Goal: Information Seeking & Learning: Learn about a topic

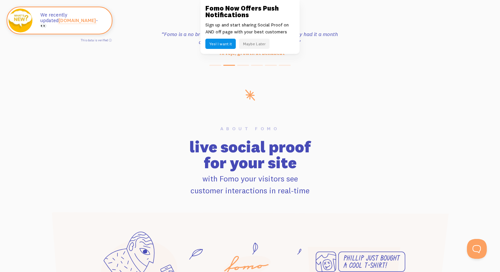
scroll to position [362, 0]
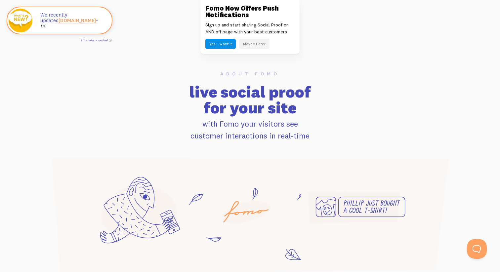
click at [251, 42] on button "Maybe Later" at bounding box center [254, 44] width 30 height 10
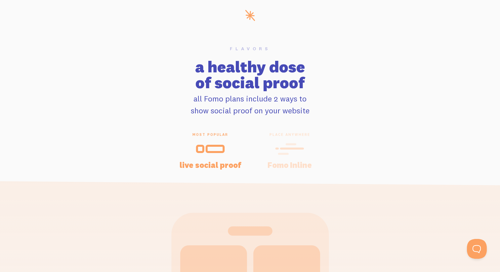
scroll to position [1317, 0]
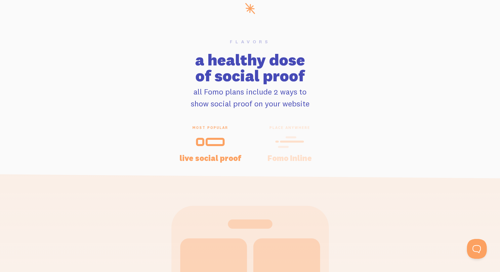
click at [271, 136] on div at bounding box center [290, 142] width 64 height 16
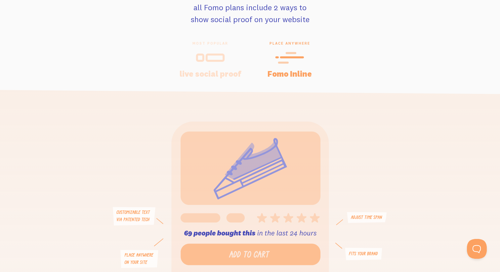
scroll to position [1399, 0]
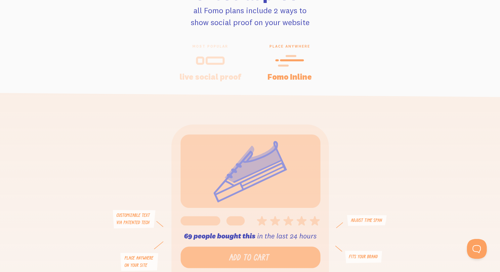
click at [217, 69] on div "most popular live social proof" at bounding box center [210, 62] width 79 height 36
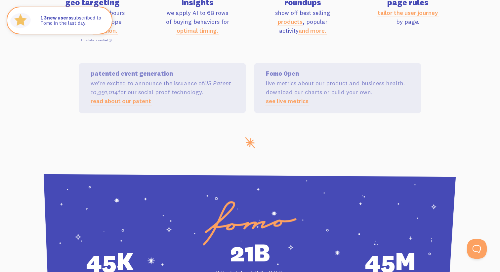
scroll to position [2232, 0]
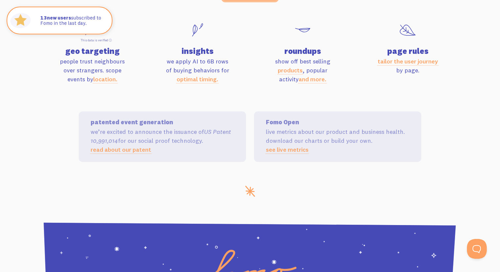
drag, startPoint x: 109, startPoint y: 134, endPoint x: 184, endPoint y: 134, distance: 75.8
click at [184, 134] on p "we’re excited to announce the issuance of US Patent 10,991,014 for our social p…" at bounding box center [163, 140] width 144 height 27
click at [130, 149] on link "read about our patent" at bounding box center [121, 150] width 61 height 8
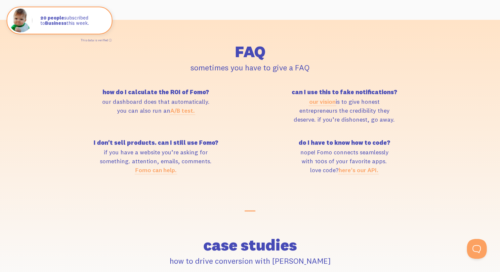
scroll to position [2847, 0]
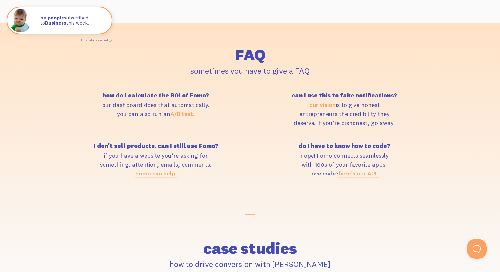
click at [163, 102] on p "our dashboard does that automatically. you can also run an A/B test." at bounding box center [156, 110] width 181 height 18
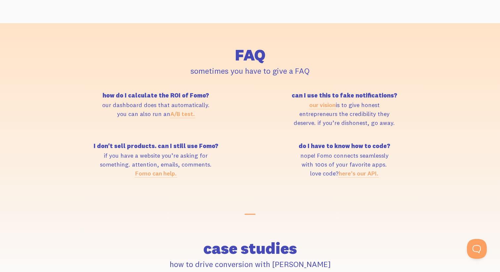
click at [142, 110] on p "our dashboard does that automatically. you can also run an A/B test." at bounding box center [156, 110] width 181 height 18
click at [180, 115] on link "A/B test." at bounding box center [182, 114] width 24 height 8
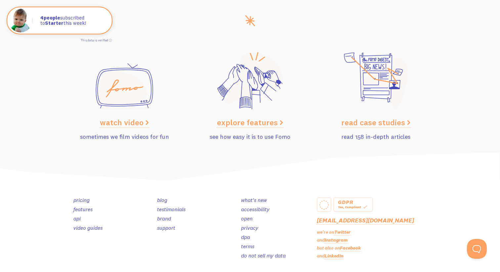
scroll to position [3306, 0]
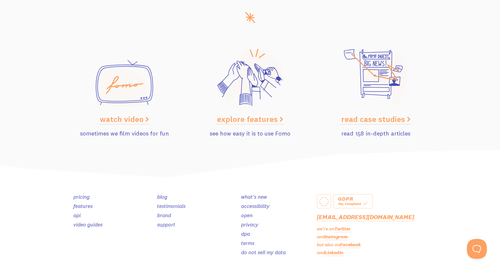
click at [80, 196] on link "pricing" at bounding box center [81, 197] width 16 height 7
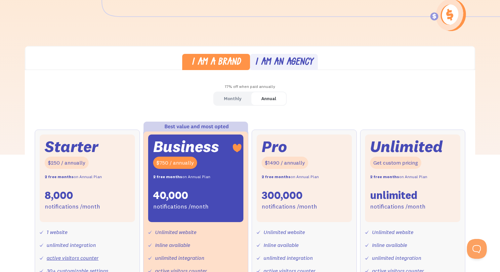
scroll to position [144, 0]
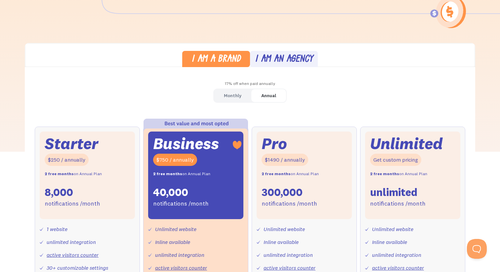
click at [222, 100] on link "Monthly" at bounding box center [232, 95] width 37 height 13
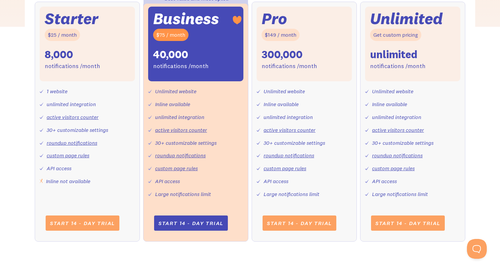
scroll to position [319, 0]
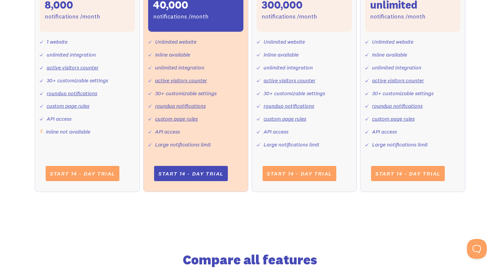
click at [175, 91] on div "30+ customizable settings" at bounding box center [186, 94] width 62 height 10
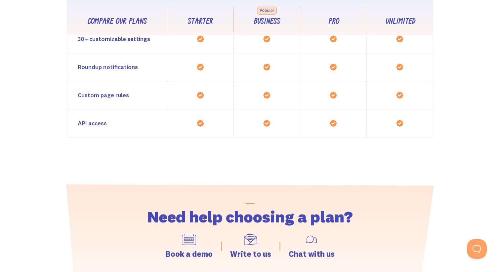
scroll to position [736, 0]
